Goal: Information Seeking & Learning: Learn about a topic

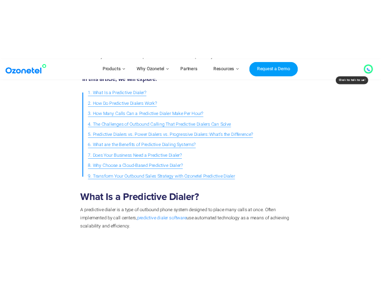
scroll to position [116, 0]
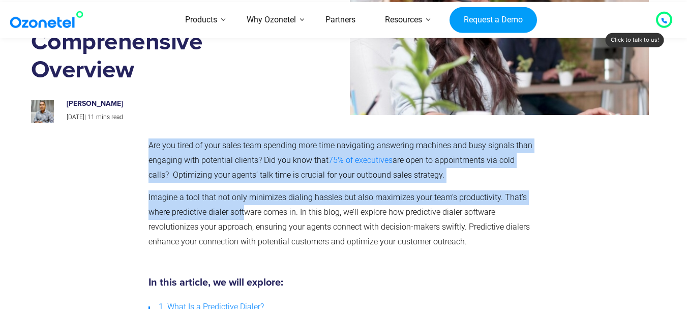
drag, startPoint x: 144, startPoint y: 197, endPoint x: 246, endPoint y: 208, distance: 102.3
click at [245, 208] on div "Are you tired of your sales team spending more time navigating answering machin…" at bounding box center [344, 197] width 626 height 129
click at [190, 196] on span "Imagine a tool that not only minimizes dialing hassles but also maximizes your …" at bounding box center [338, 218] width 381 height 53
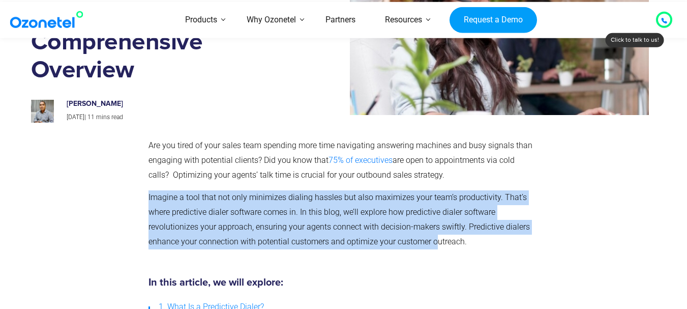
drag, startPoint x: 147, startPoint y: 195, endPoint x: 434, endPoint y: 242, distance: 291.2
click at [434, 242] on div "Are you tired of your sales team spending more time navigating answering machin…" at bounding box center [341, 197] width 396 height 129
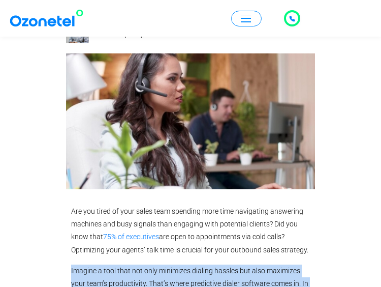
click at [192, 262] on div "Are you tired of your sales team spending more time navigating answering machin…" at bounding box center [190, 273] width 239 height 136
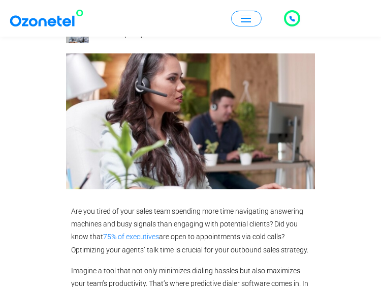
scroll to position [225, 0]
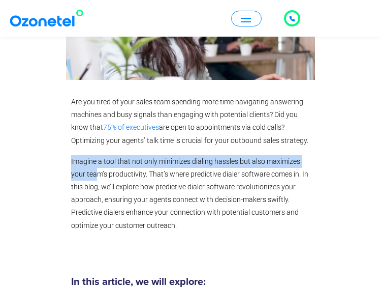
drag, startPoint x: 71, startPoint y: 159, endPoint x: 45, endPoint y: 198, distance: 47.0
click at [99, 178] on span "Imagine a tool that not only minimizes dialing hassles but also maximizes your …" at bounding box center [189, 193] width 237 height 72
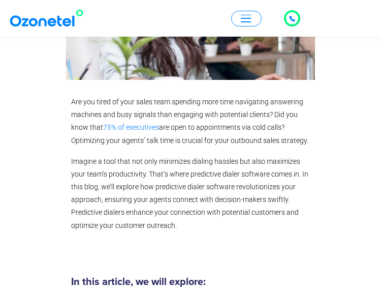
click at [185, 181] on p "Imagine a tool that not only minimizes dialing hassles but also maximizes your …" at bounding box center [190, 193] width 239 height 77
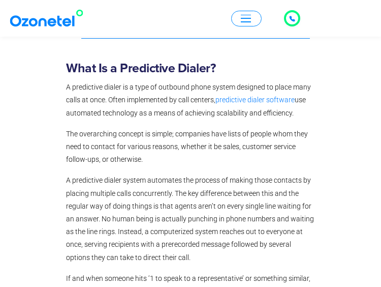
scroll to position [640, 0]
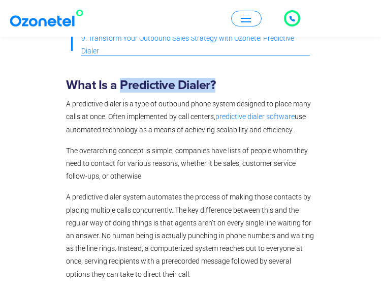
drag, startPoint x: 120, startPoint y: 84, endPoint x: 215, endPoint y: 81, distance: 95.1
click at [215, 81] on b "What Is a Predictive Dialer?" at bounding box center [141, 85] width 150 height 13
copy b "Predictive Dialer?"
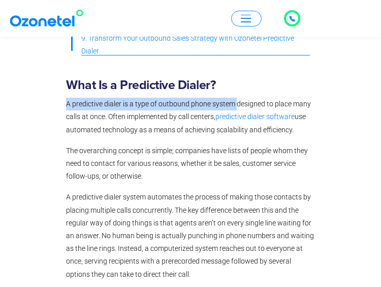
drag, startPoint x: 66, startPoint y: 104, endPoint x: 236, endPoint y: 108, distance: 169.9
click at [236, 108] on span "A predictive dialer is a type of outbound phone system designed to place many c…" at bounding box center [188, 110] width 245 height 21
copy span "A predictive dialer is a type of outbound phone system"
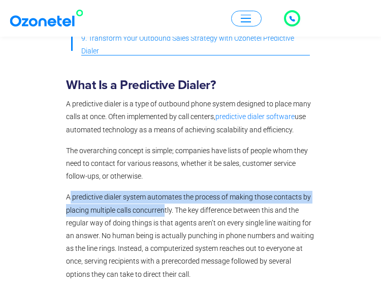
drag, startPoint x: 71, startPoint y: 199, endPoint x: 164, endPoint y: 205, distance: 93.3
click at [164, 205] on span "A predictive dialer system automates the process of making those contacts by pl…" at bounding box center [190, 235] width 248 height 85
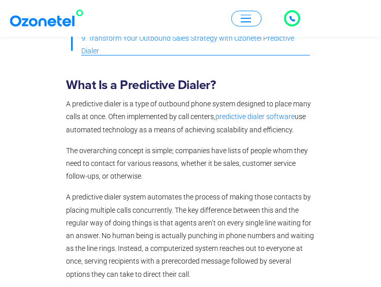
click at [81, 217] on p "A predictive dialer system automates the process of making those contacts by pl…" at bounding box center [190, 236] width 249 height 90
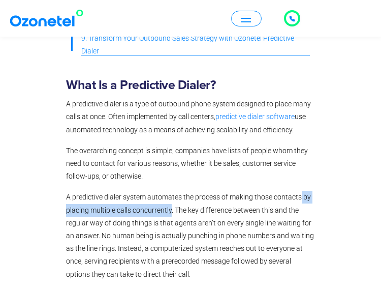
drag, startPoint x: 301, startPoint y: 197, endPoint x: 170, endPoint y: 216, distance: 132.0
click at [170, 216] on p "A predictive dialer system automates the process of making those contacts by pl…" at bounding box center [190, 236] width 249 height 90
copy span "by placing multiple calls concurrently"
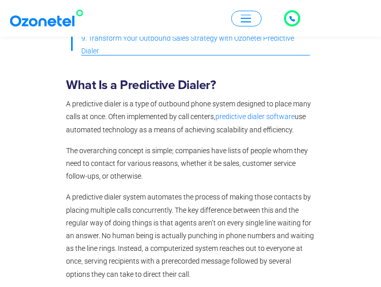
click at [172, 176] on p "The overarching concept is simple; companies have lists of people whom they nee…" at bounding box center [190, 163] width 249 height 39
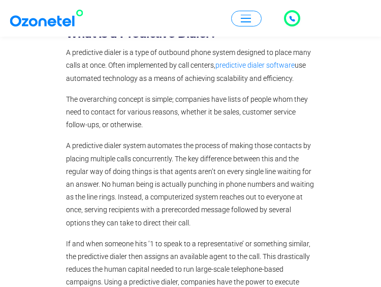
scroll to position [704, 0]
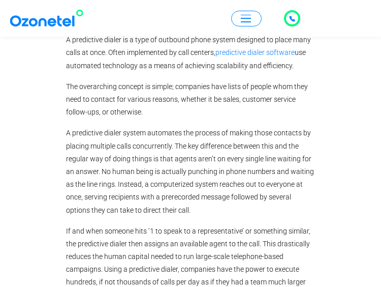
click at [173, 257] on span "If and when someone hits ‘1 to speak to a representative’ or something similar,…" at bounding box center [188, 263] width 245 height 72
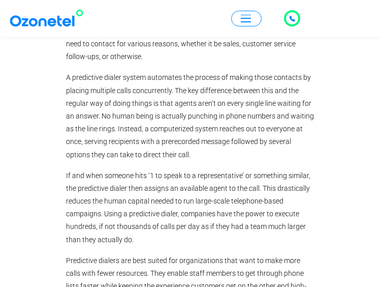
scroll to position [830, 0]
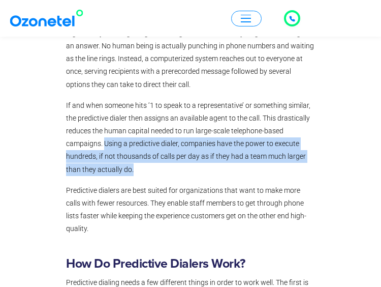
drag, startPoint x: 105, startPoint y: 142, endPoint x: 149, endPoint y: 167, distance: 50.1
click at [149, 167] on p "If and when someone hits ‘1 to speak to a representative’ or something similar,…" at bounding box center [190, 137] width 249 height 77
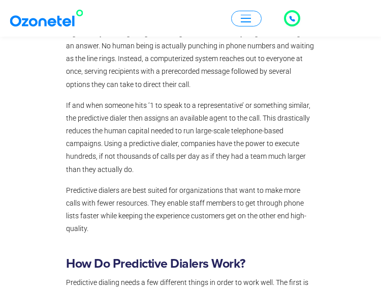
click at [187, 94] on div "What Is a Predictive Dialer? A predictive dialer is a type of outbound phone sy…" at bounding box center [190, 61] width 249 height 347
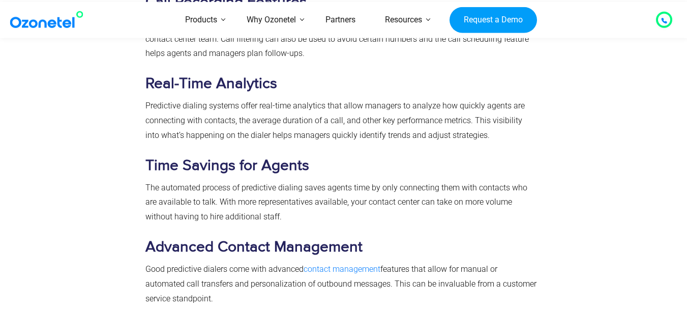
scroll to position [2516, 0]
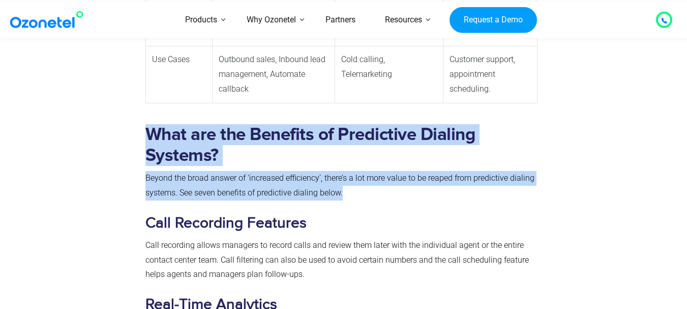
drag, startPoint x: 139, startPoint y: 175, endPoint x: 365, endPoint y: 188, distance: 226.1
click at [340, 177] on span "Beyond the broad answer of ‘increased efficiency’, there’s a lot more value to …" at bounding box center [339, 185] width 389 height 24
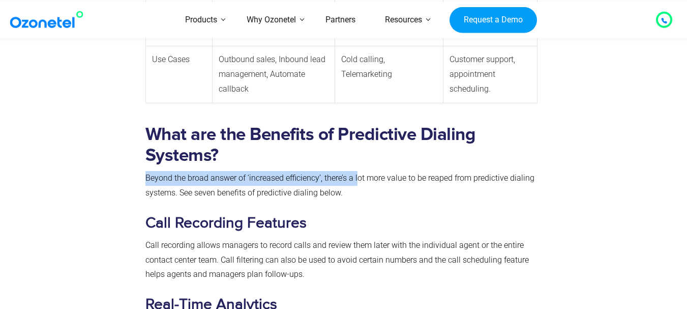
drag, startPoint x: 140, startPoint y: 177, endPoint x: 359, endPoint y: 185, distance: 218.8
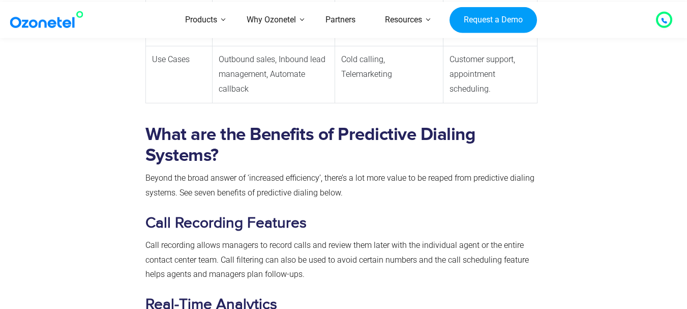
click at [350, 193] on p "Beyond the broad answer of ‘increased efficiency’, there’s a lot more value to …" at bounding box center [341, 185] width 393 height 29
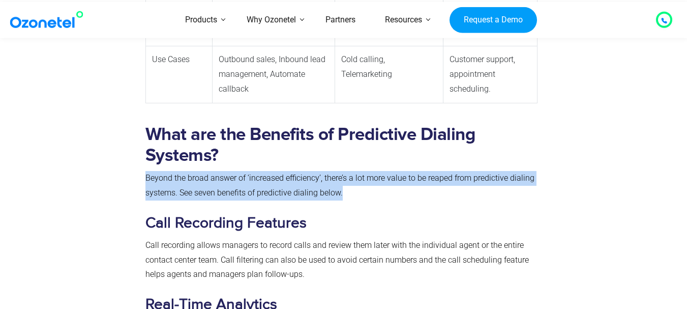
drag, startPoint x: 350, startPoint y: 195, endPoint x: 145, endPoint y: 177, distance: 205.7
click at [145, 177] on p "Beyond the broad answer of ‘increased efficiency’, there’s a lot more value to …" at bounding box center [341, 185] width 393 height 29
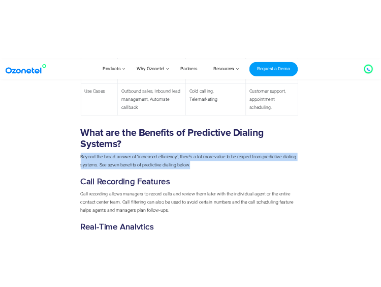
scroll to position [2467, 0]
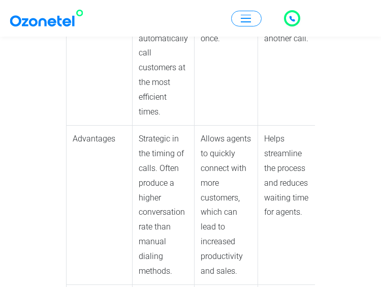
click at [87, 169] on td "Advantages" at bounding box center [100, 205] width 66 height 159
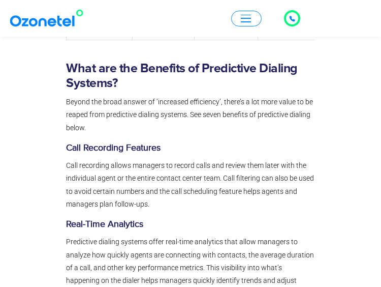
scroll to position [3113, 0]
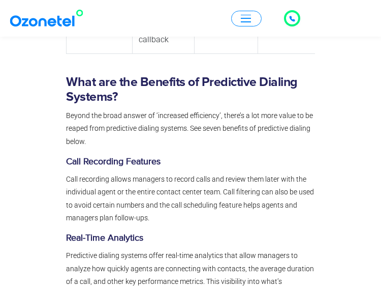
click at [167, 205] on p "Call recording allows managers to record calls and review them later with the i…" at bounding box center [190, 198] width 249 height 51
drag, startPoint x: 64, startPoint y: 151, endPoint x: 297, endPoint y: 202, distance: 238.6
copy div "Call Recording Features Call recording allows managers to record calls and revi…"
click at [211, 156] on h3 "Call Recording Features" at bounding box center [190, 162] width 249 height 12
